Goal: Book appointment/travel/reservation

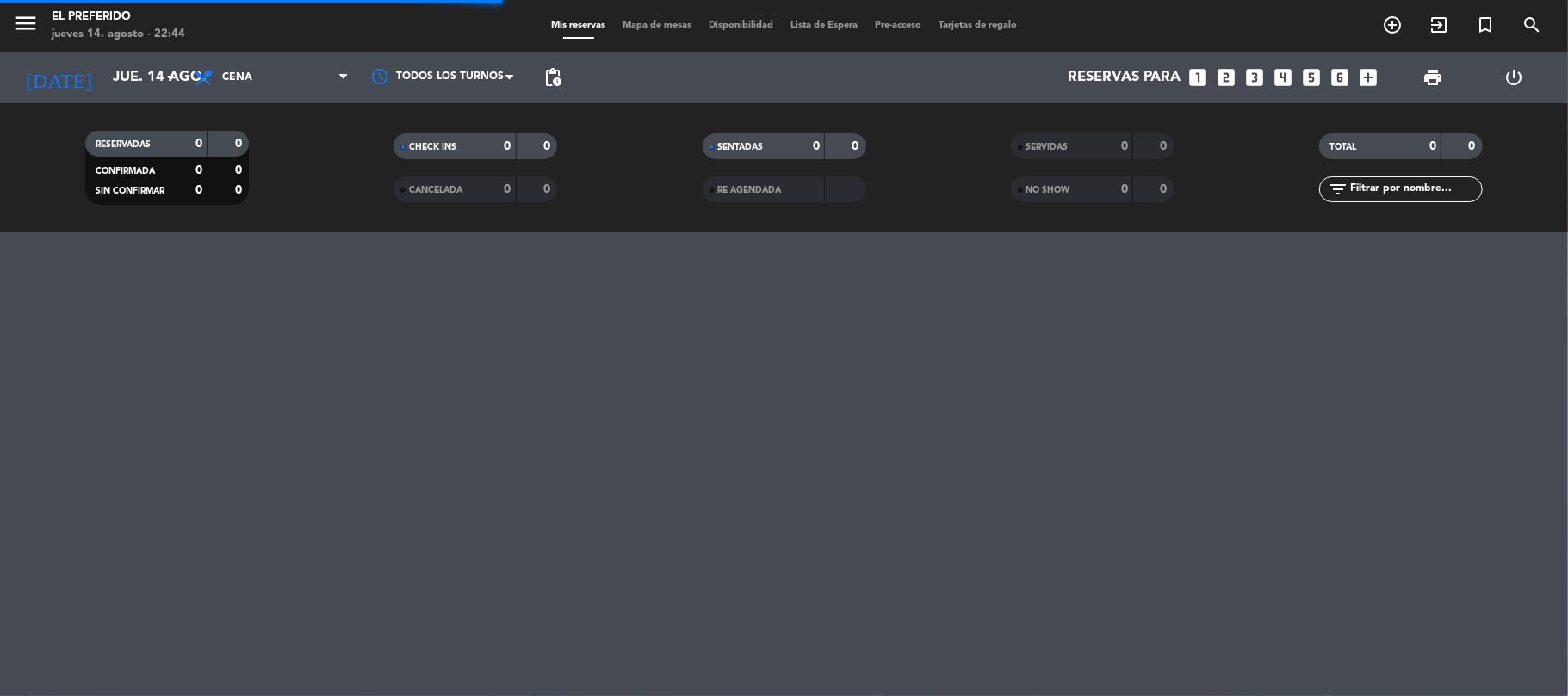
click at [1259, 74] on icon "looks_3" at bounding box center [1255, 77] width 22 height 22
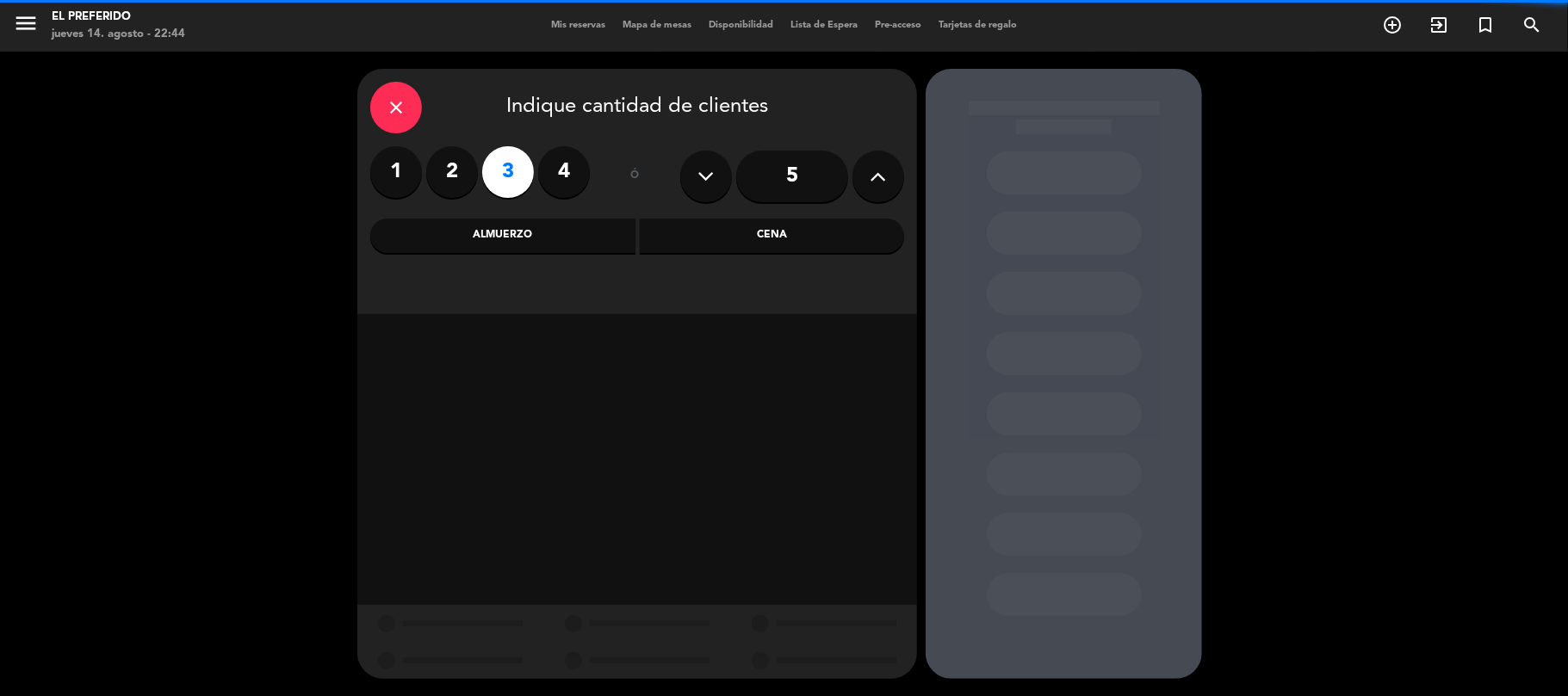
click at [790, 248] on div "Cena" at bounding box center [772, 236] width 265 height 35
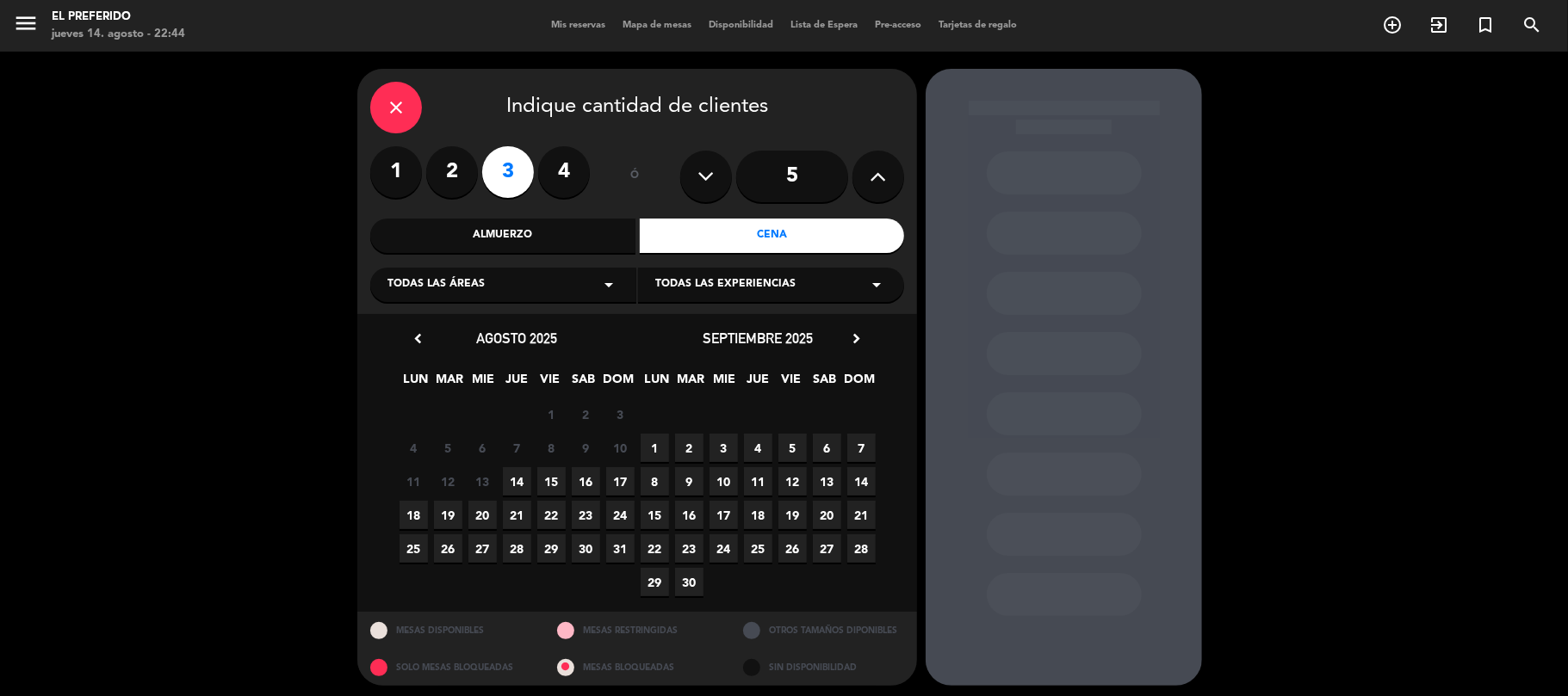
click at [549, 482] on span "15" at bounding box center [551, 481] width 28 height 28
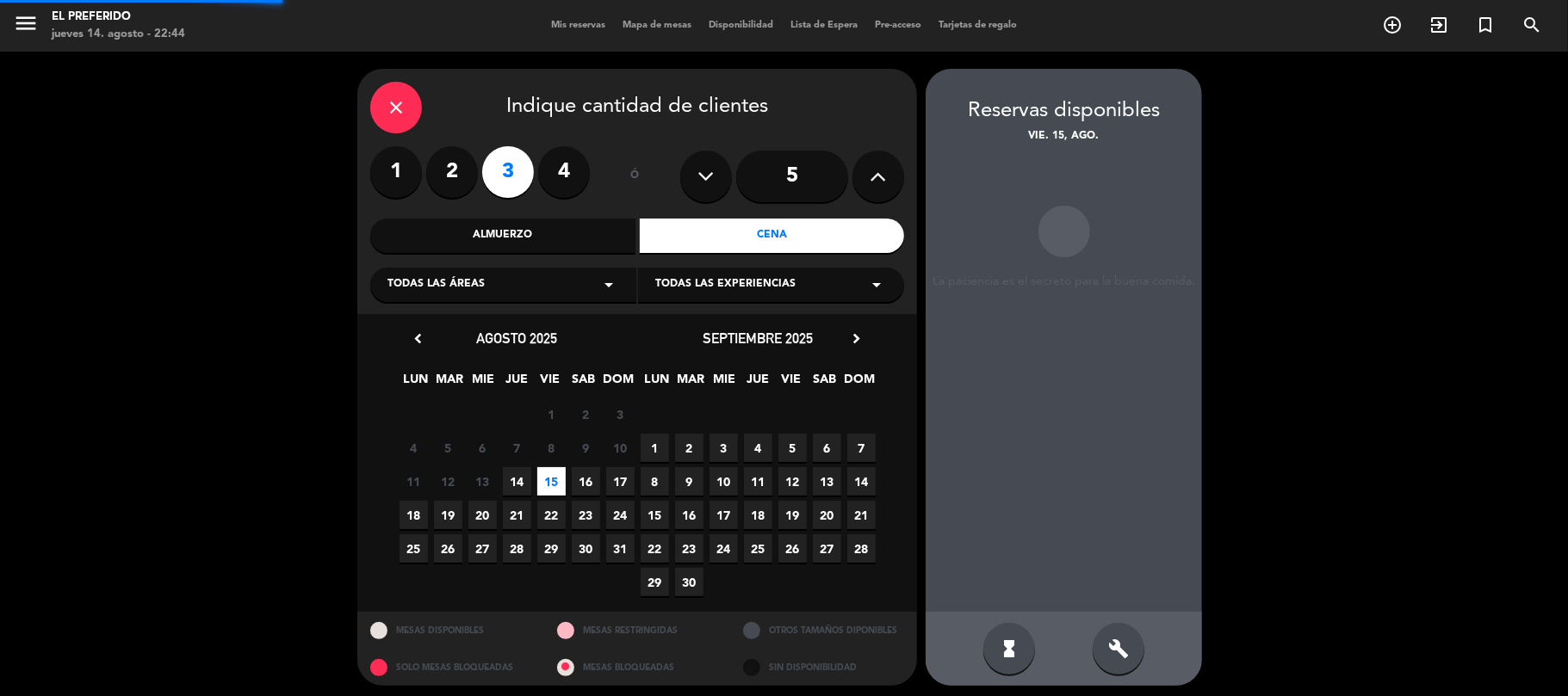
scroll to position [7, 0]
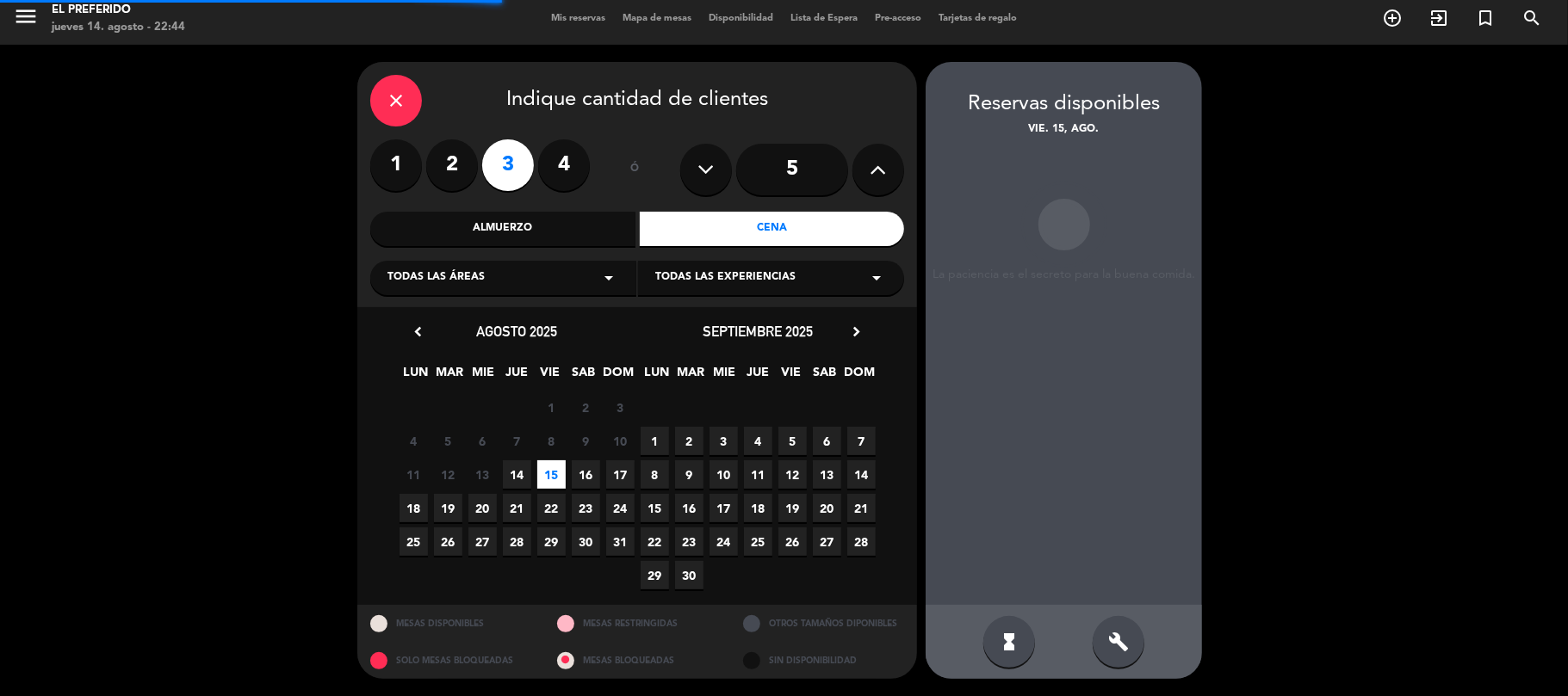
click at [1104, 655] on div "build" at bounding box center [1118, 642] width 51 height 51
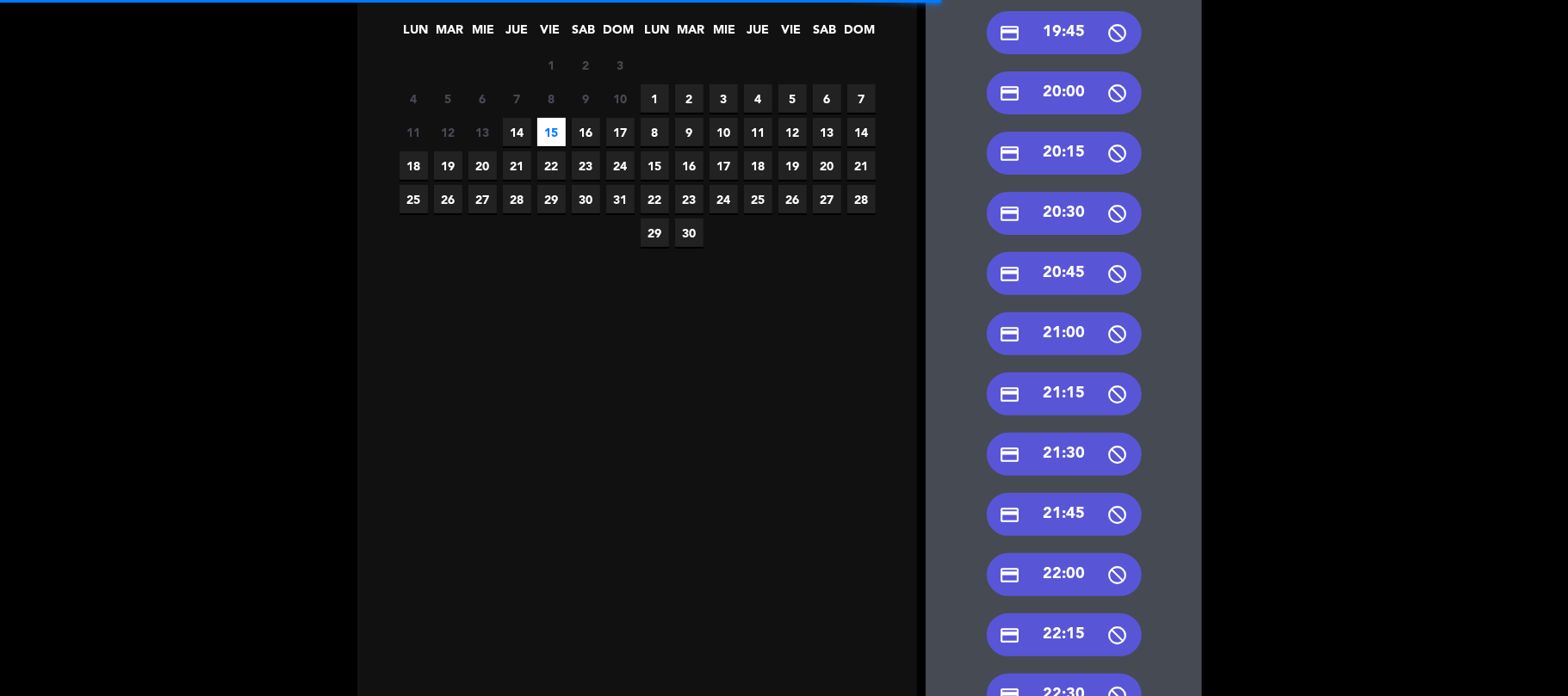
scroll to position [351, 0]
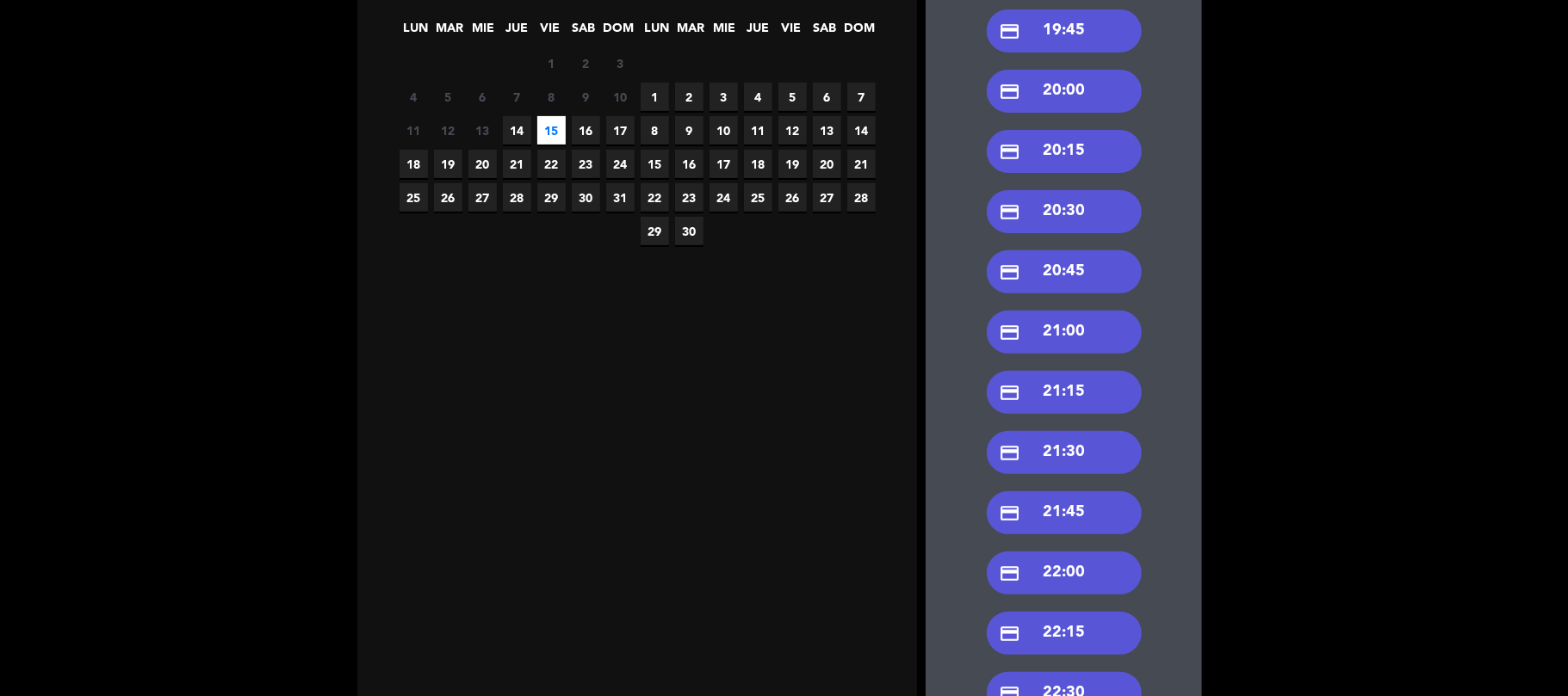
click at [1059, 454] on div "credit_card 21:30" at bounding box center [1063, 452] width 155 height 43
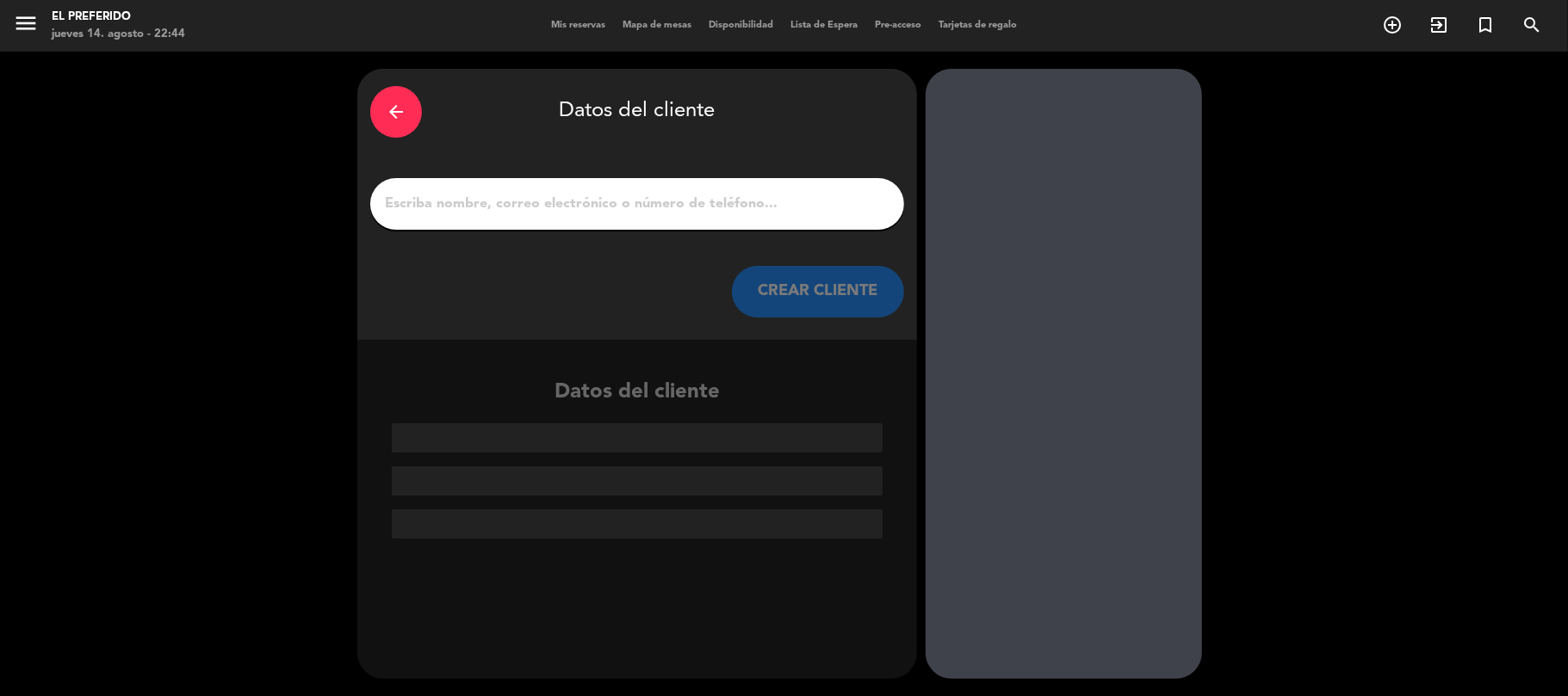
click at [660, 203] on input "1" at bounding box center [638, 204] width 508 height 24
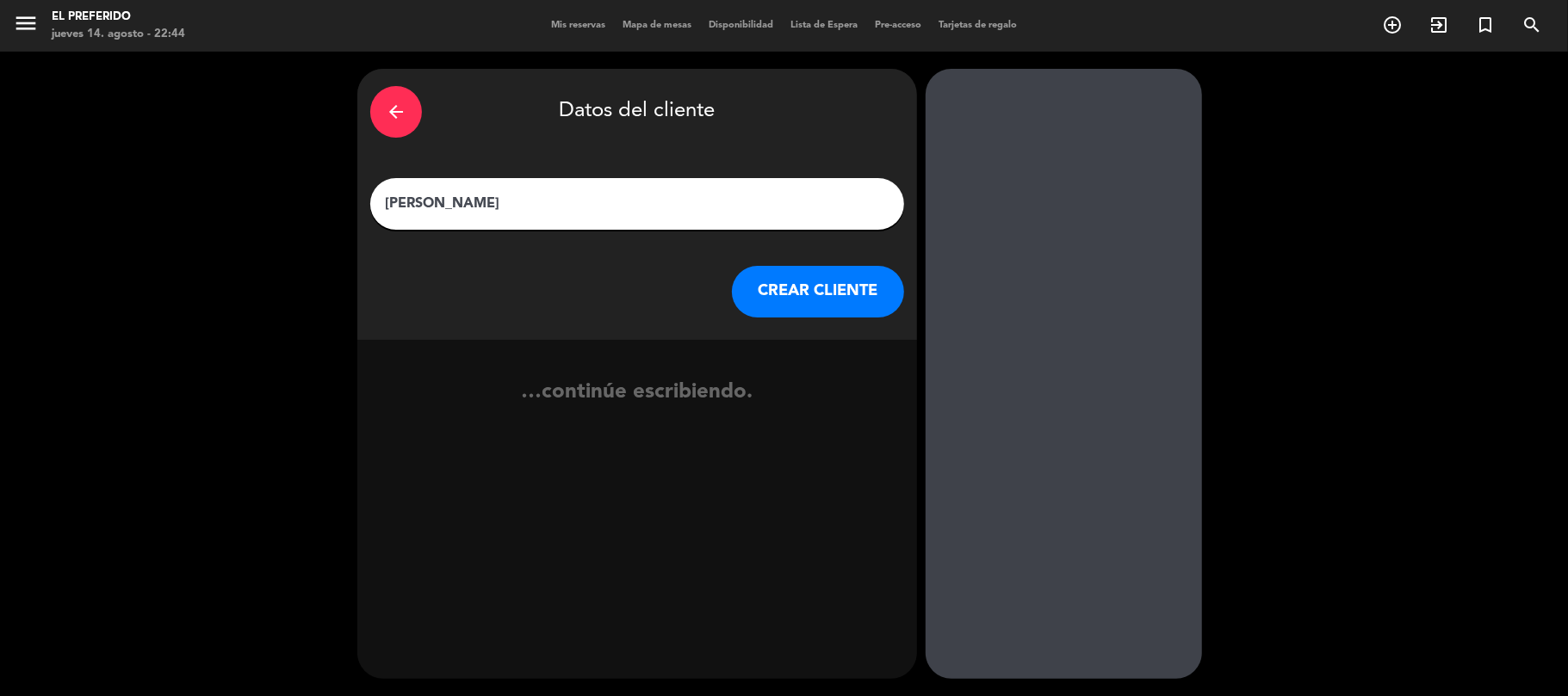
type input "[PERSON_NAME]"
click at [760, 280] on button "CREAR CLIENTE" at bounding box center [818, 292] width 172 height 51
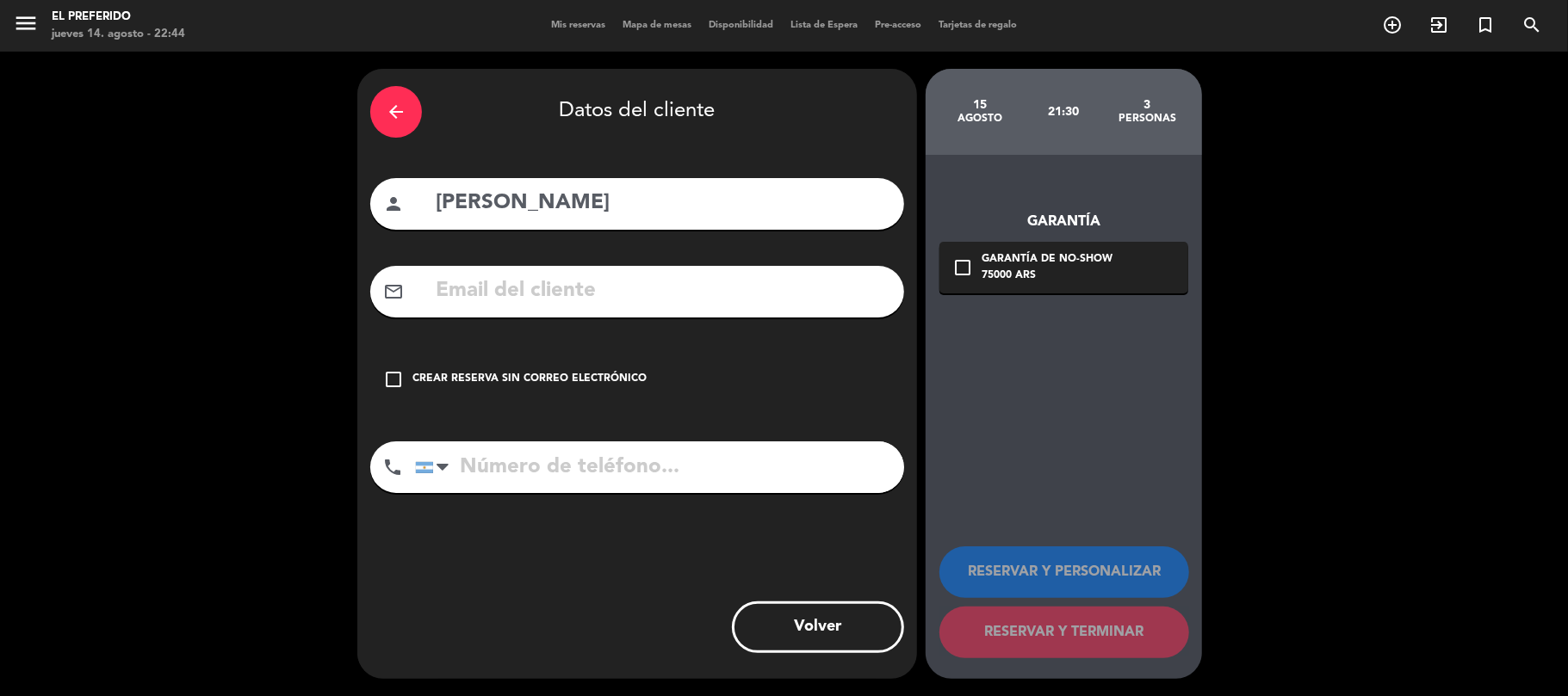
click at [742, 286] on input "text" at bounding box center [662, 291] width 457 height 35
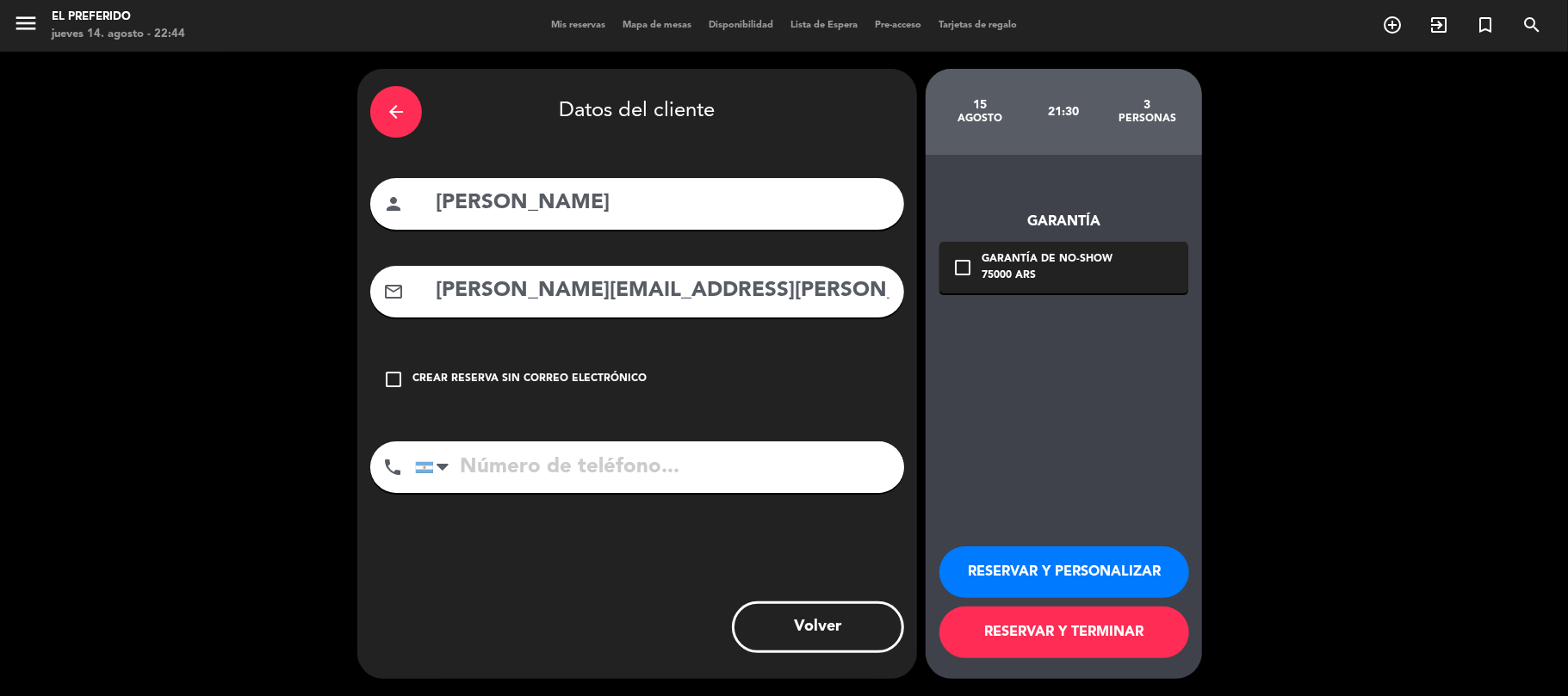
type input "[PERSON_NAME][EMAIL_ADDRESS][PERSON_NAME][DOMAIN_NAME]"
click at [694, 456] on input "tel" at bounding box center [659, 467] width 489 height 51
type input "0357615475345"
drag, startPoint x: 1049, startPoint y: 585, endPoint x: 928, endPoint y: 412, distance: 211.1
click at [1049, 583] on button "RESERVAR Y PERSONALIZAR" at bounding box center [1064, 572] width 250 height 51
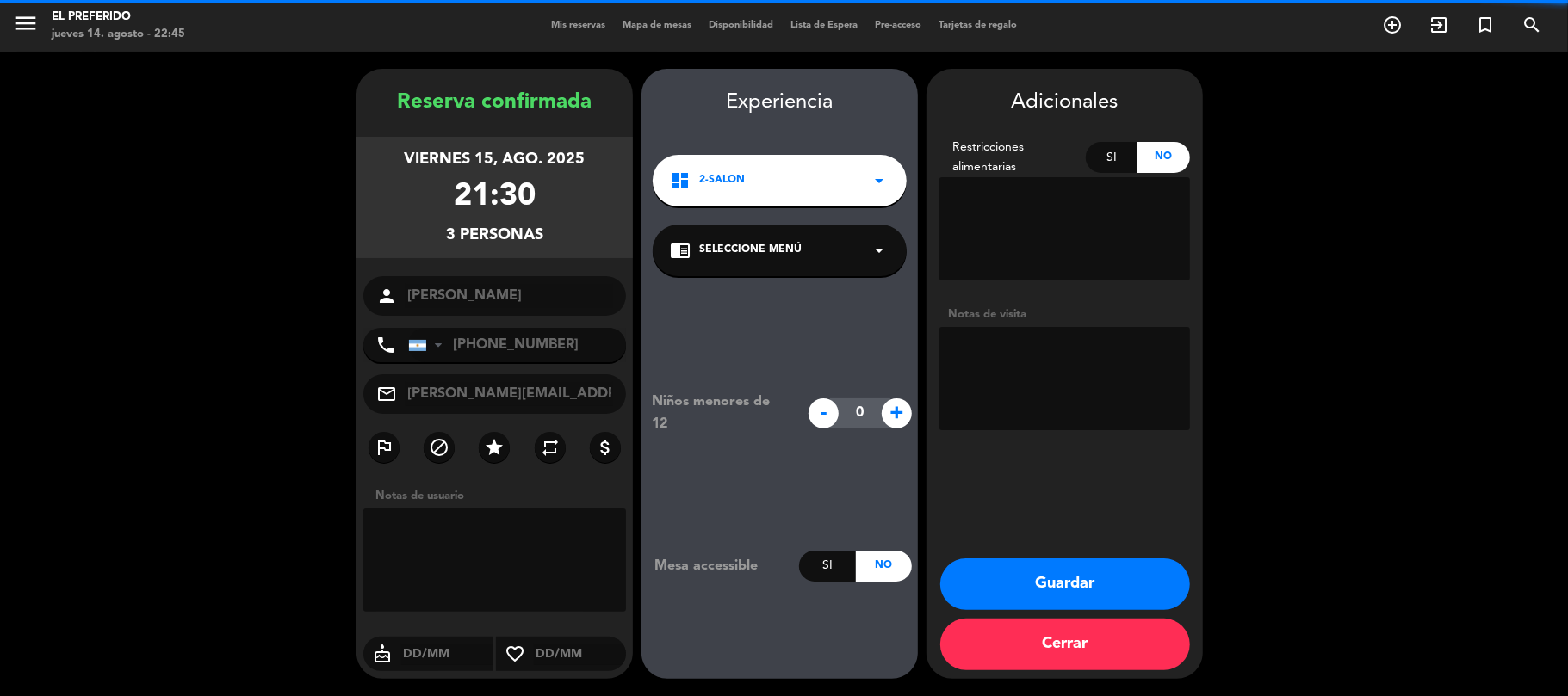
click at [658, 129] on div "Experiencia dashboard 2-SALON arrow_drop_down chrome_reader_mode Seleccione Men…" at bounding box center [779, 391] width 276 height 610
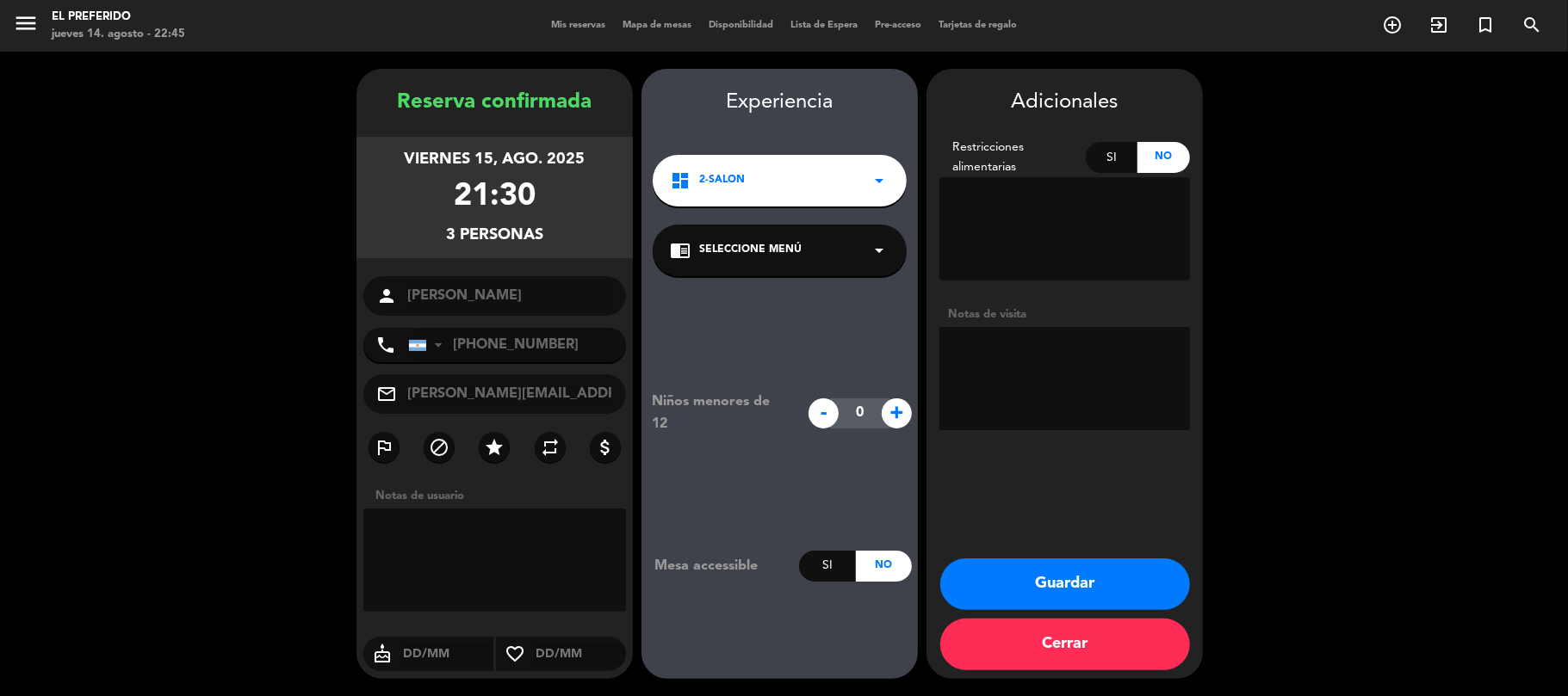
click at [1025, 397] on textarea at bounding box center [1064, 379] width 250 height 104
type textarea "("
click at [1075, 568] on button "Guardar" at bounding box center [1065, 584] width 250 height 51
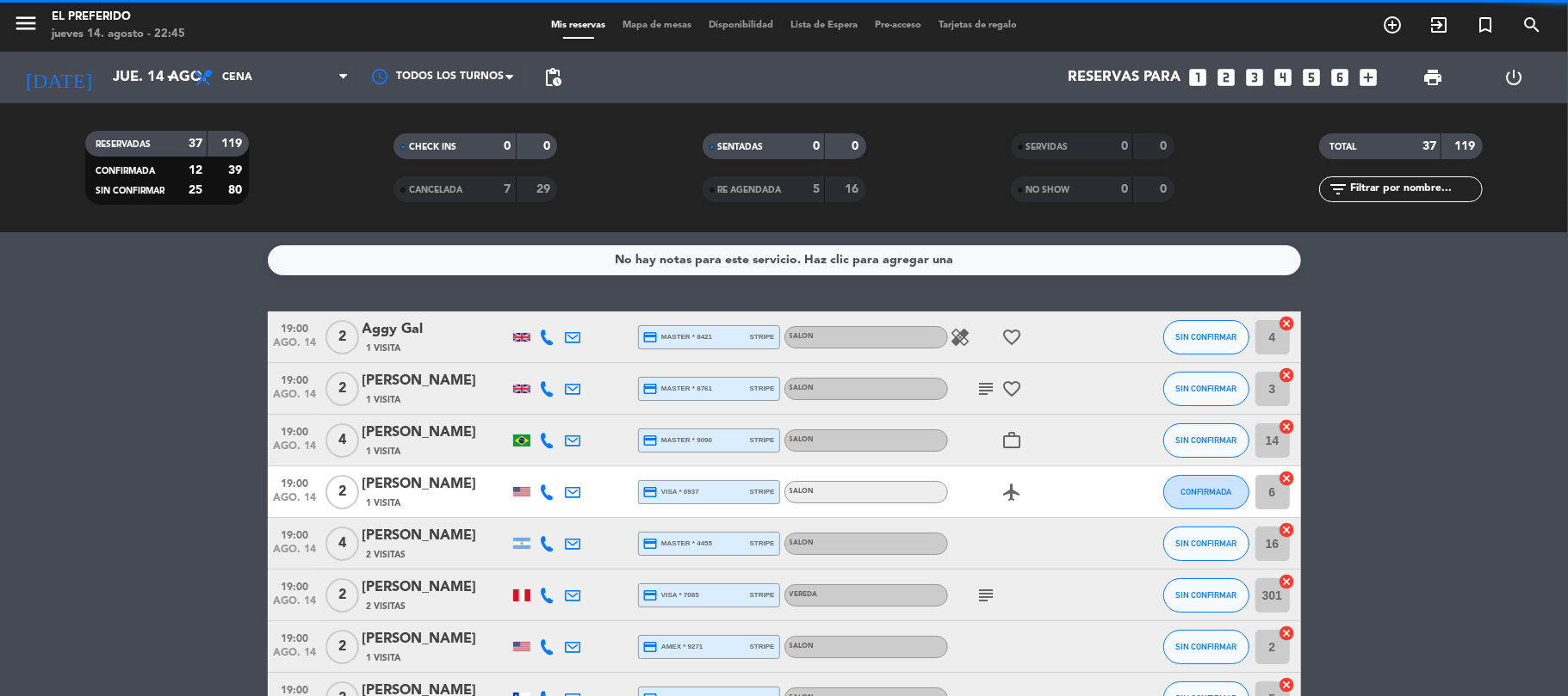
click at [939, 166] on div "SERVIDAS 0 0" at bounding box center [1093, 154] width 308 height 43
click at [933, 182] on filter-checkbox "RE AGENDADA 5 16" at bounding box center [784, 189] width 308 height 26
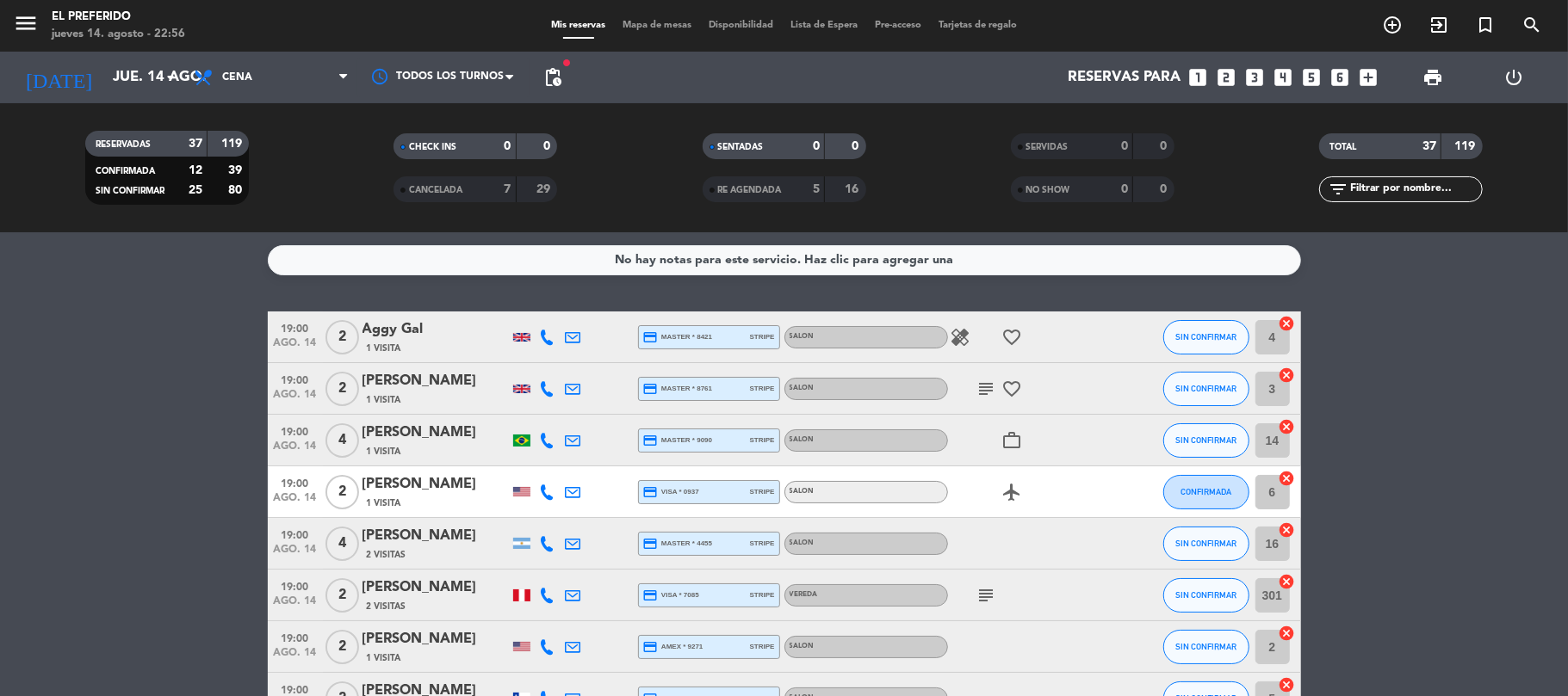
click at [335, 193] on filter-checkbox "CANCELADA 7 29" at bounding box center [475, 189] width 308 height 26
